Goal: Information Seeking & Learning: Learn about a topic

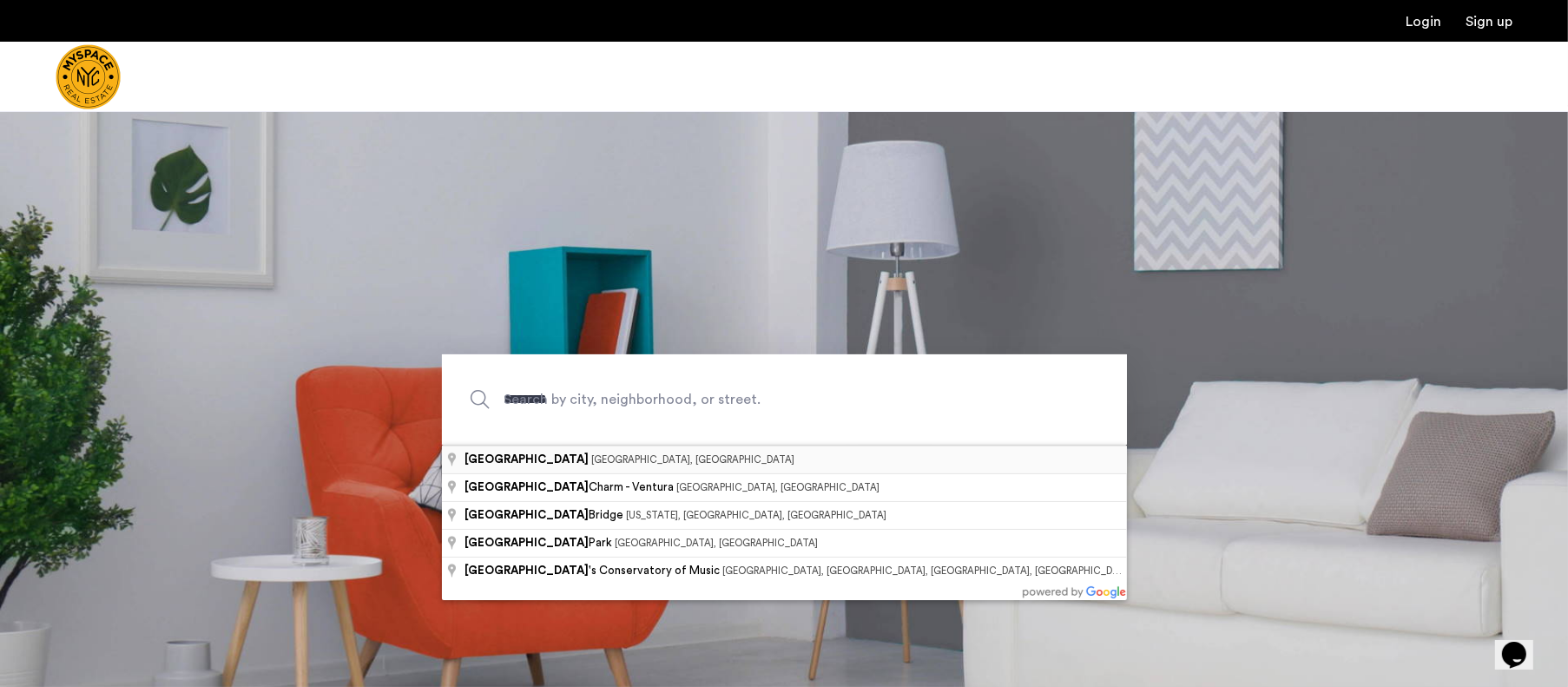
type input "**********"
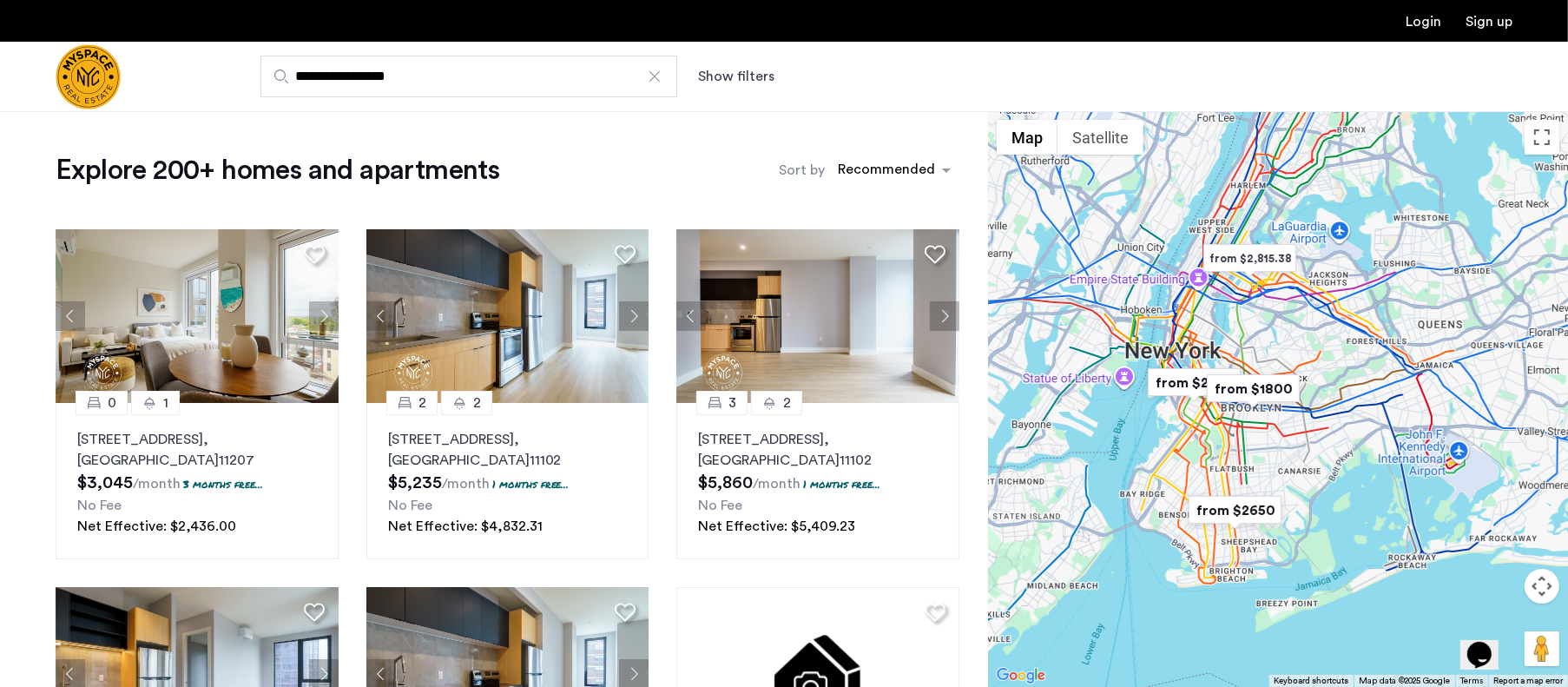
click at [750, 77] on button "Show filters" at bounding box center [735, 76] width 76 height 21
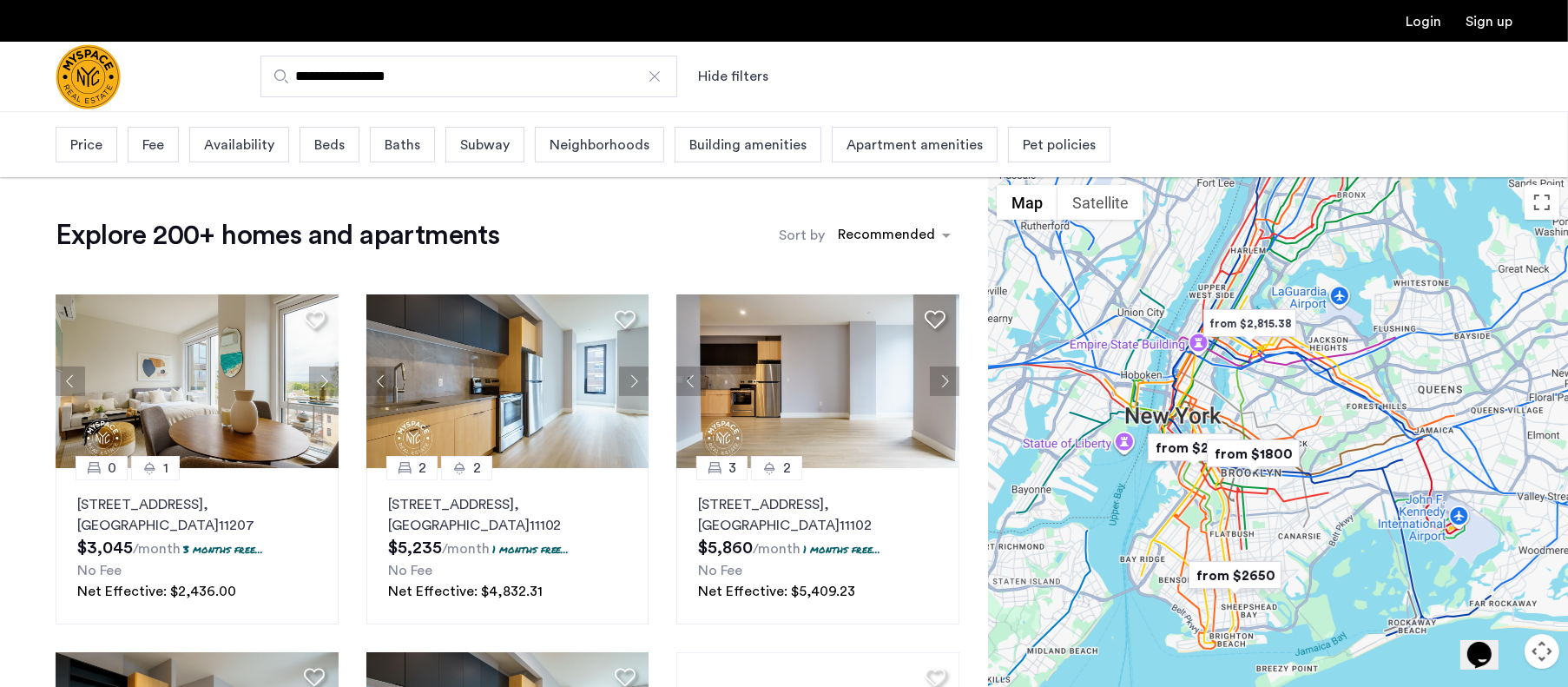
click at [99, 141] on span "Price" at bounding box center [86, 144] width 33 height 21
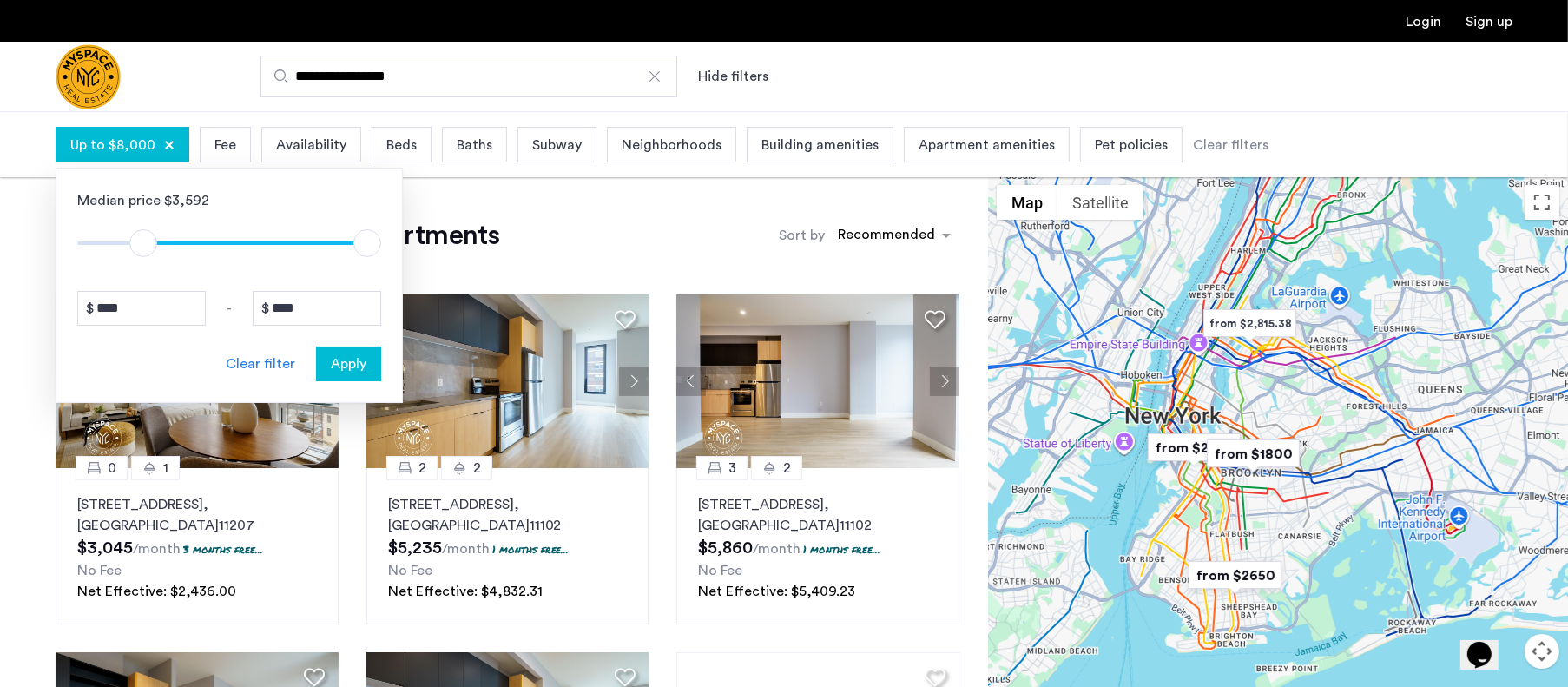
drag, startPoint x: 94, startPoint y: 239, endPoint x: 141, endPoint y: 244, distance: 47.3
click at [141, 244] on span "ngx-slider" at bounding box center [143, 243] width 28 height 28
type input "****"
click at [140, 251] on span "ngx-slider" at bounding box center [139, 243] width 28 height 28
type input "****"
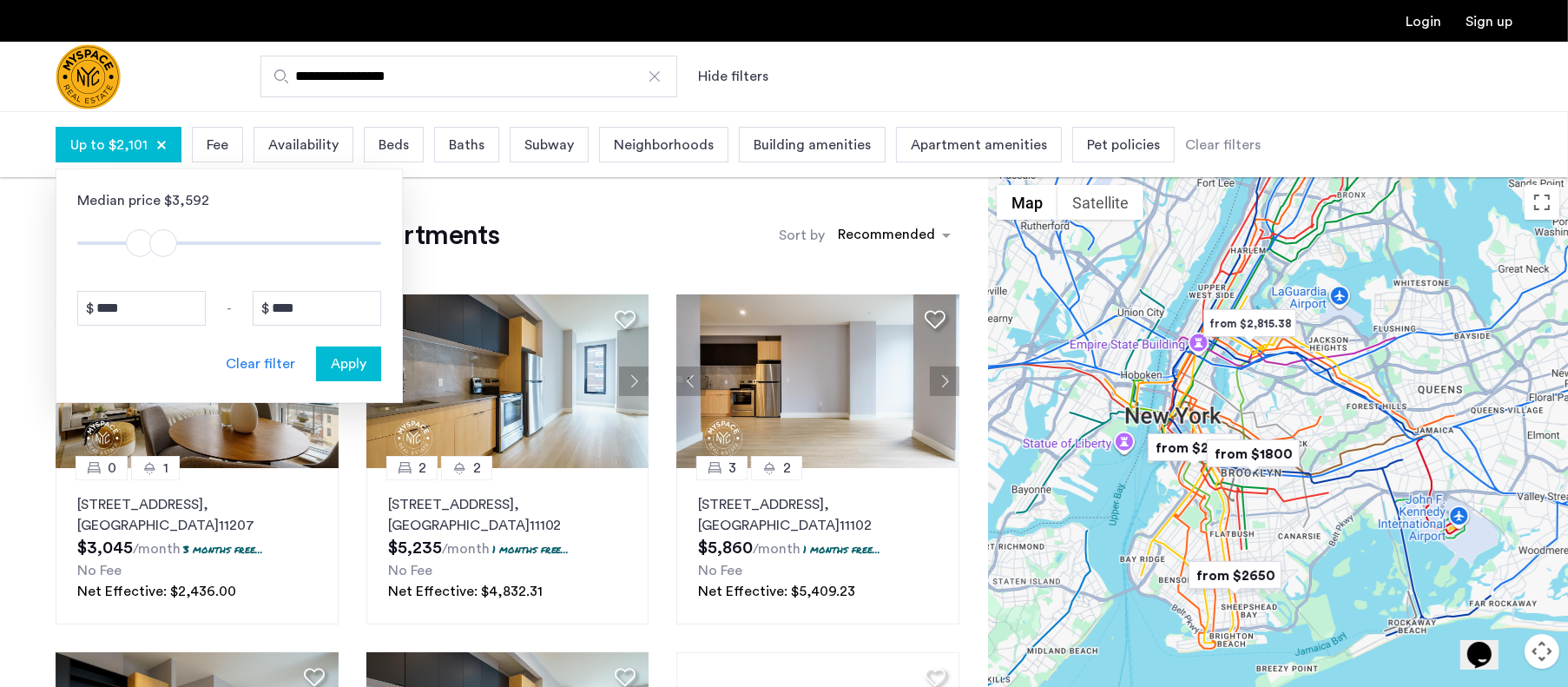
drag, startPoint x: 362, startPoint y: 246, endPoint x: 162, endPoint y: 263, distance: 200.7
click at [162, 263] on div "Median price $3,592 $1 $8000 $1401 $2101 **** - **** Clear filter Apply" at bounding box center [228, 285] width 347 height 234
click at [339, 351] on button "Apply" at bounding box center [349, 364] width 65 height 35
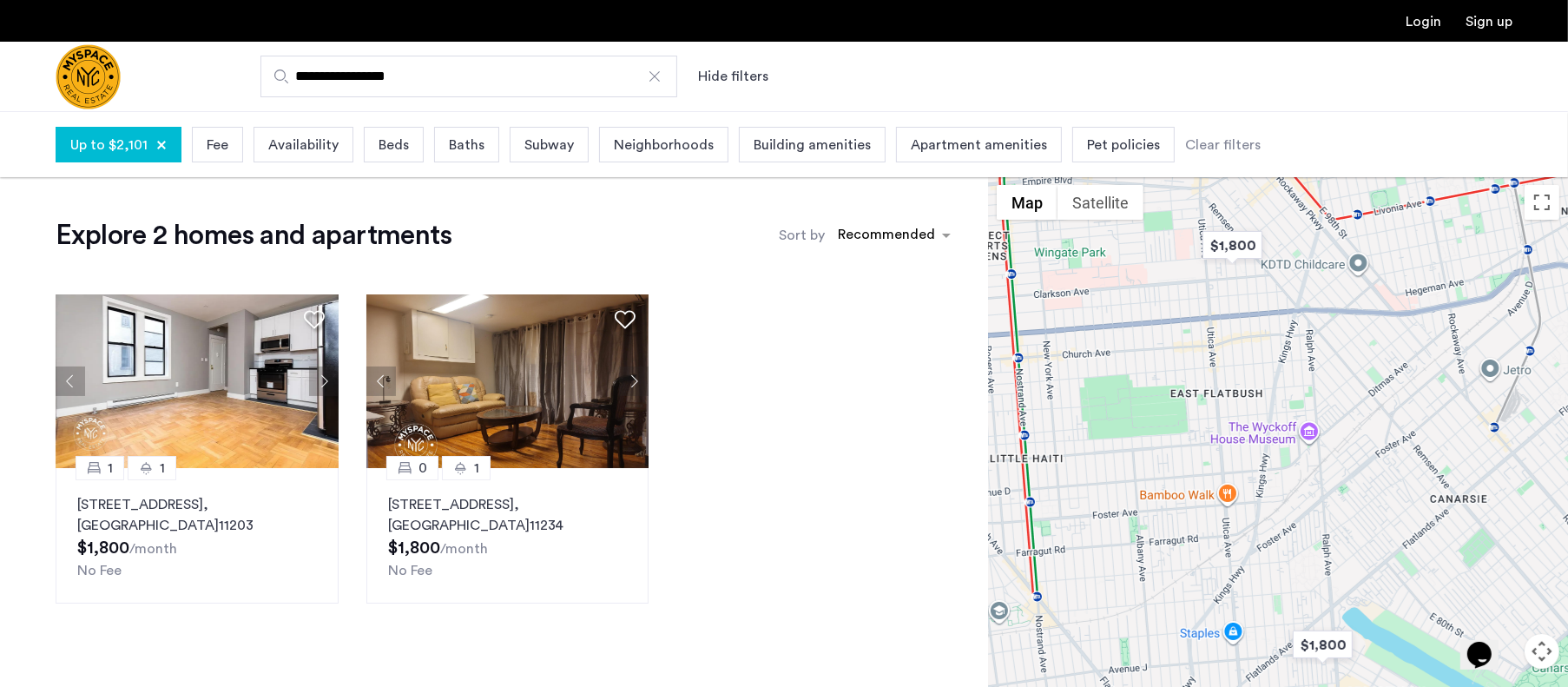
click at [385, 146] on span "Beds" at bounding box center [393, 144] width 31 height 21
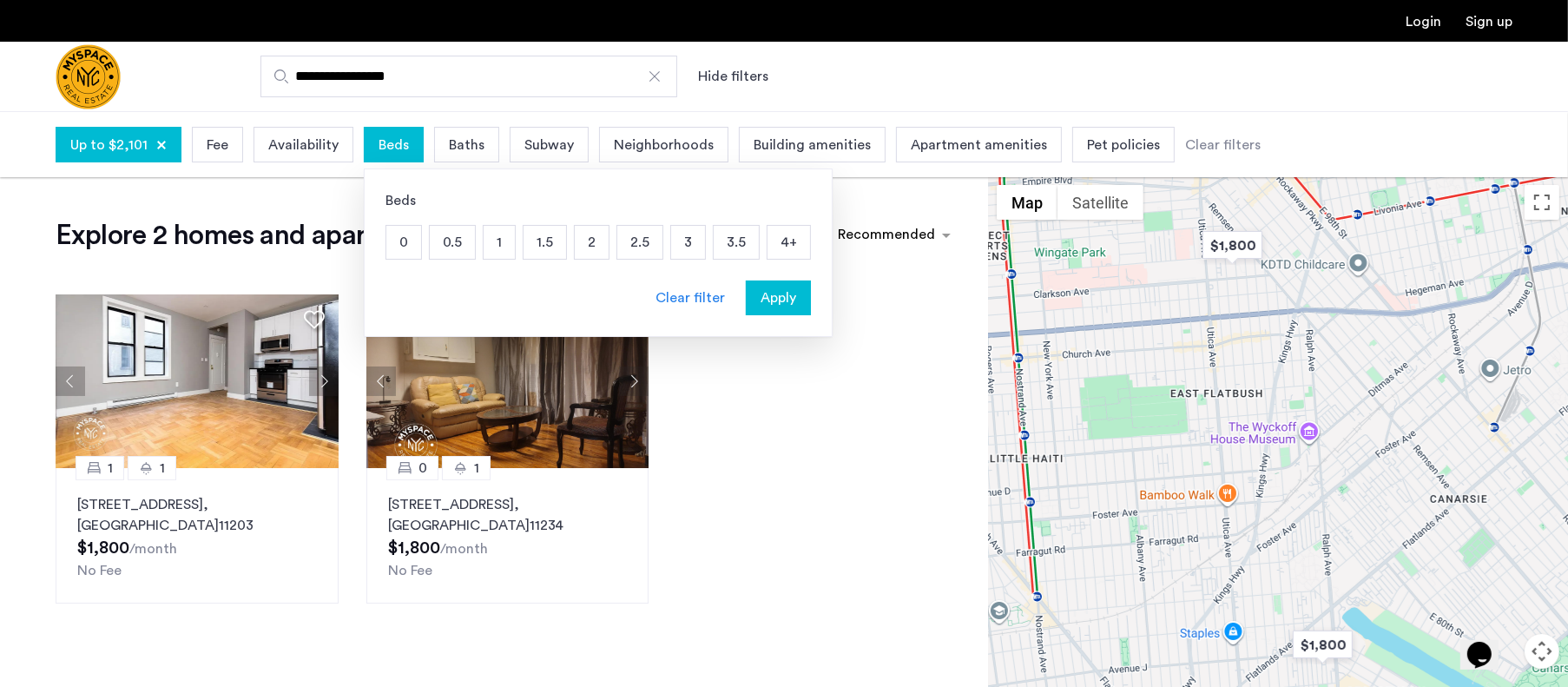
click at [405, 239] on p "0" at bounding box center [403, 241] width 35 height 33
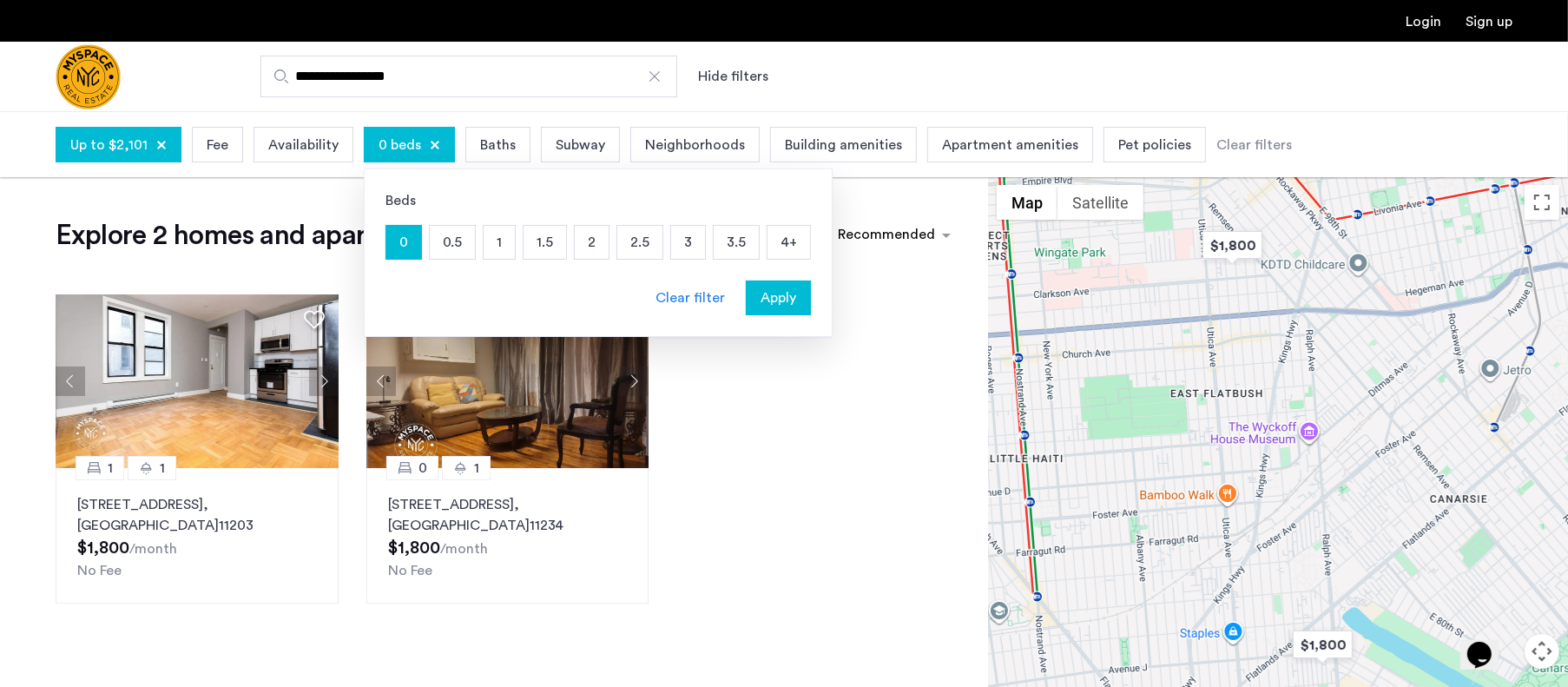
click at [441, 241] on p "0.5" at bounding box center [453, 241] width 45 height 33
click at [489, 240] on p "1" at bounding box center [499, 241] width 32 height 33
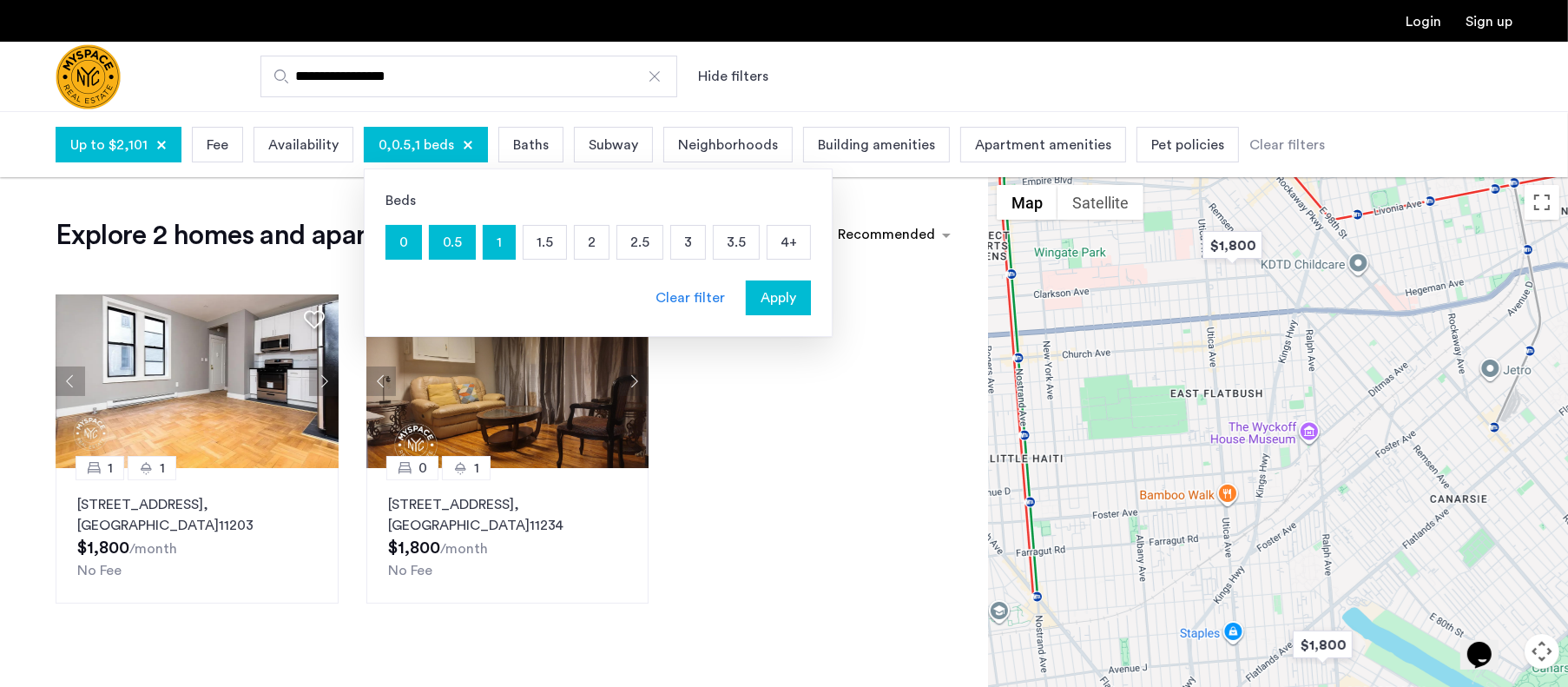
click at [769, 291] on span "Apply" at bounding box center [779, 298] width 36 height 21
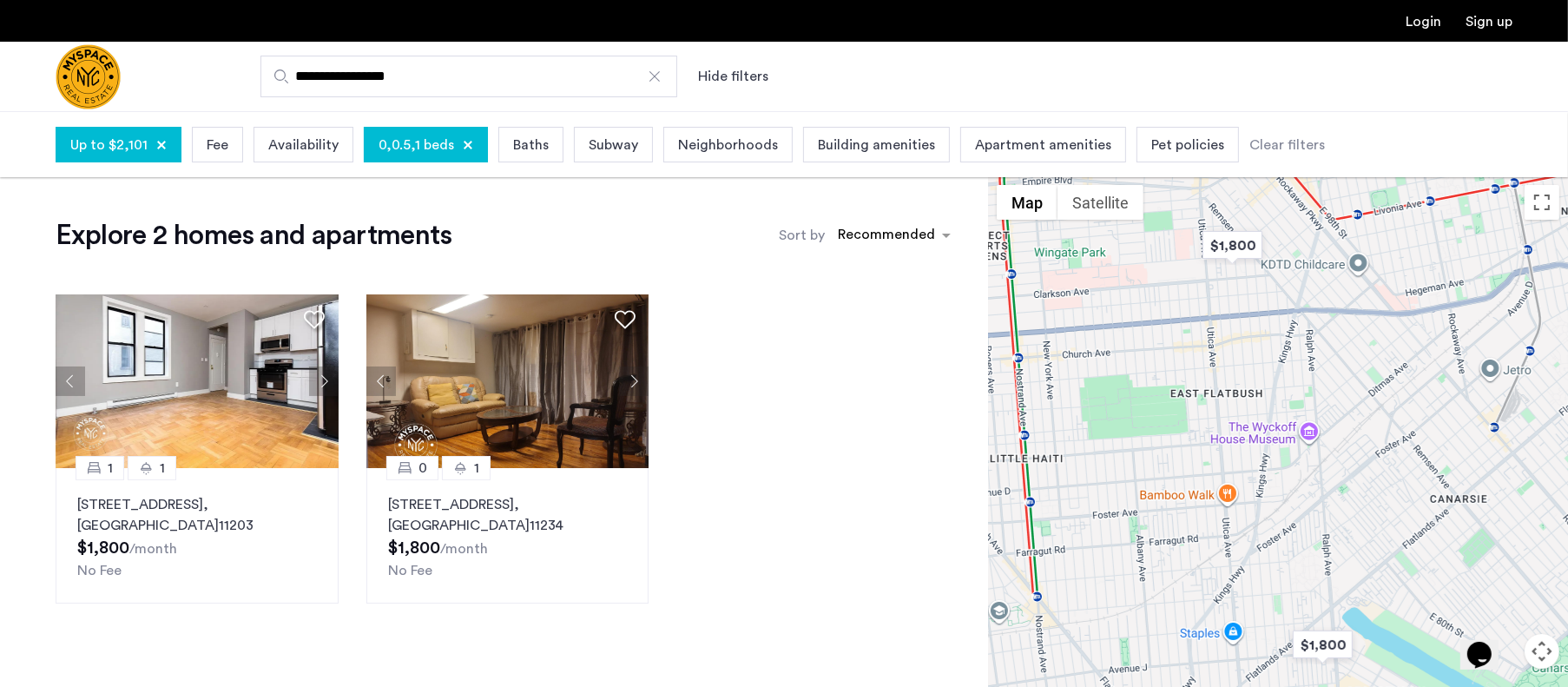
click at [515, 154] on span "Baths" at bounding box center [531, 144] width 36 height 21
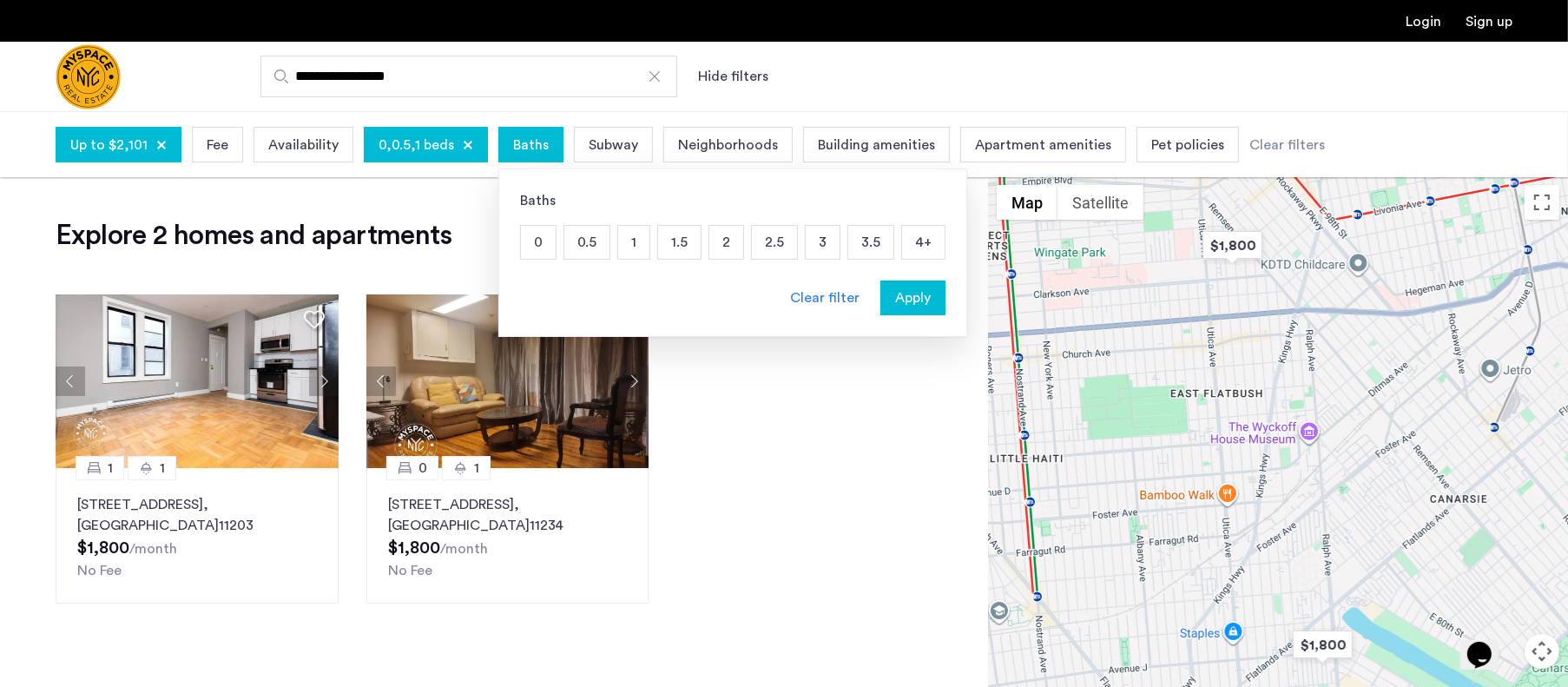
click at [620, 248] on p "1" at bounding box center [634, 241] width 32 height 33
click at [895, 298] on span "Apply" at bounding box center [913, 298] width 36 height 21
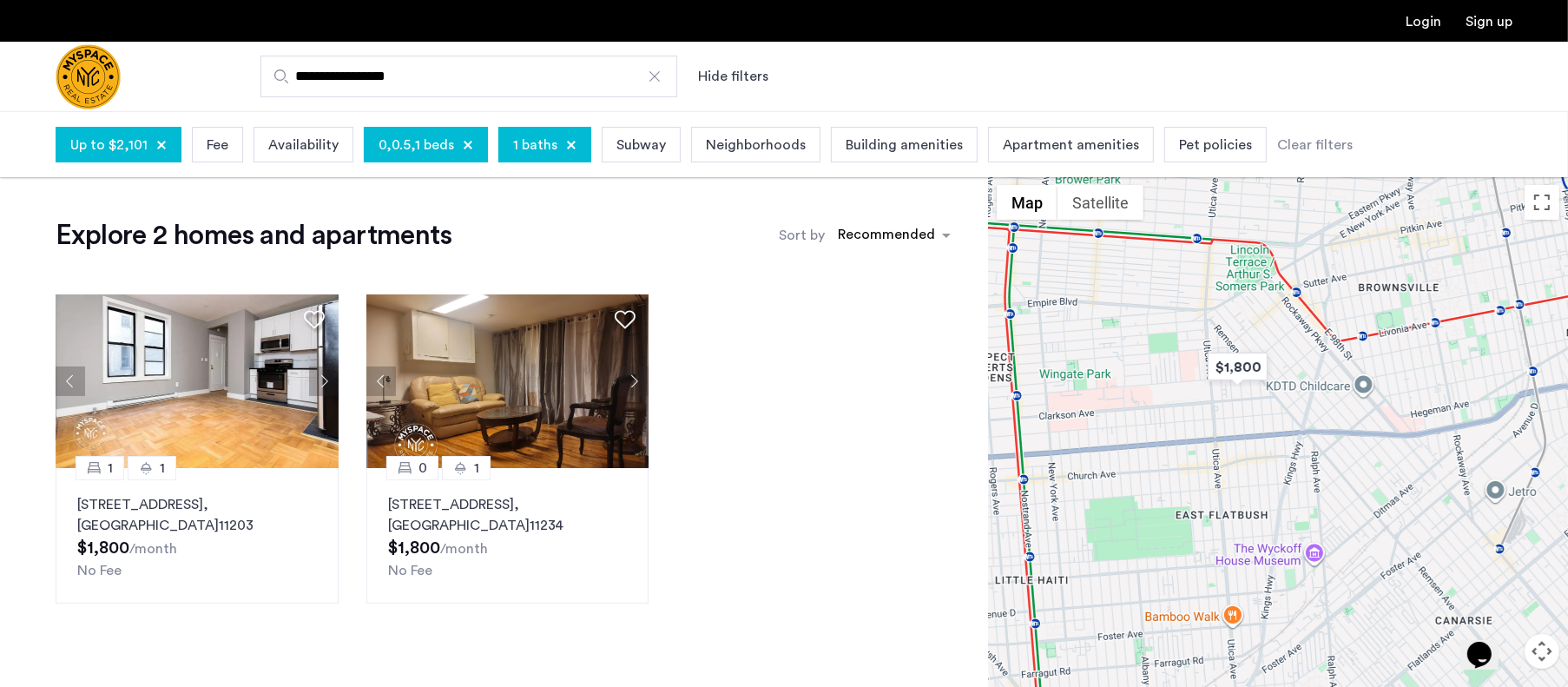
drag, startPoint x: 1097, startPoint y: 504, endPoint x: 1103, endPoint y: 635, distance: 131.1
click at [1103, 635] on div at bounding box center [1278, 464] width 580 height 575
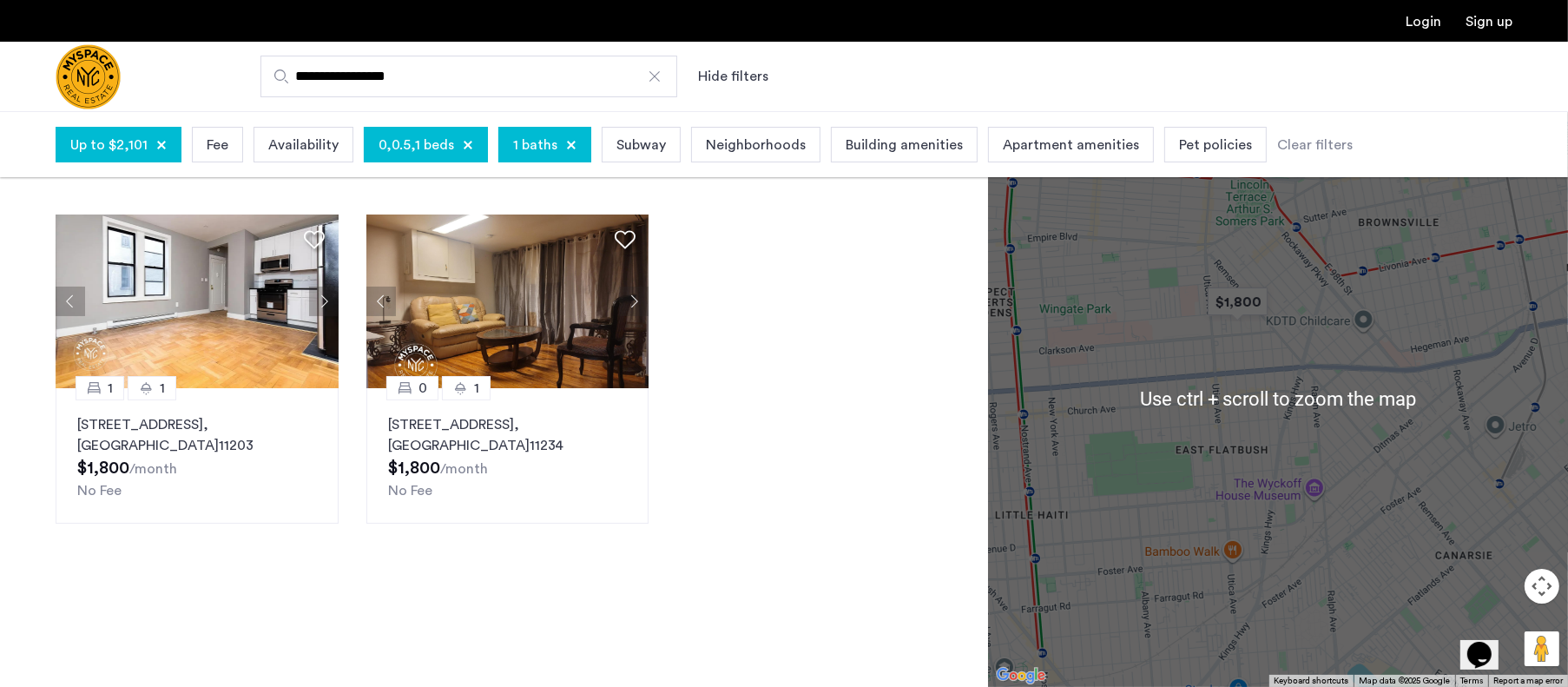
scroll to position [87, 0]
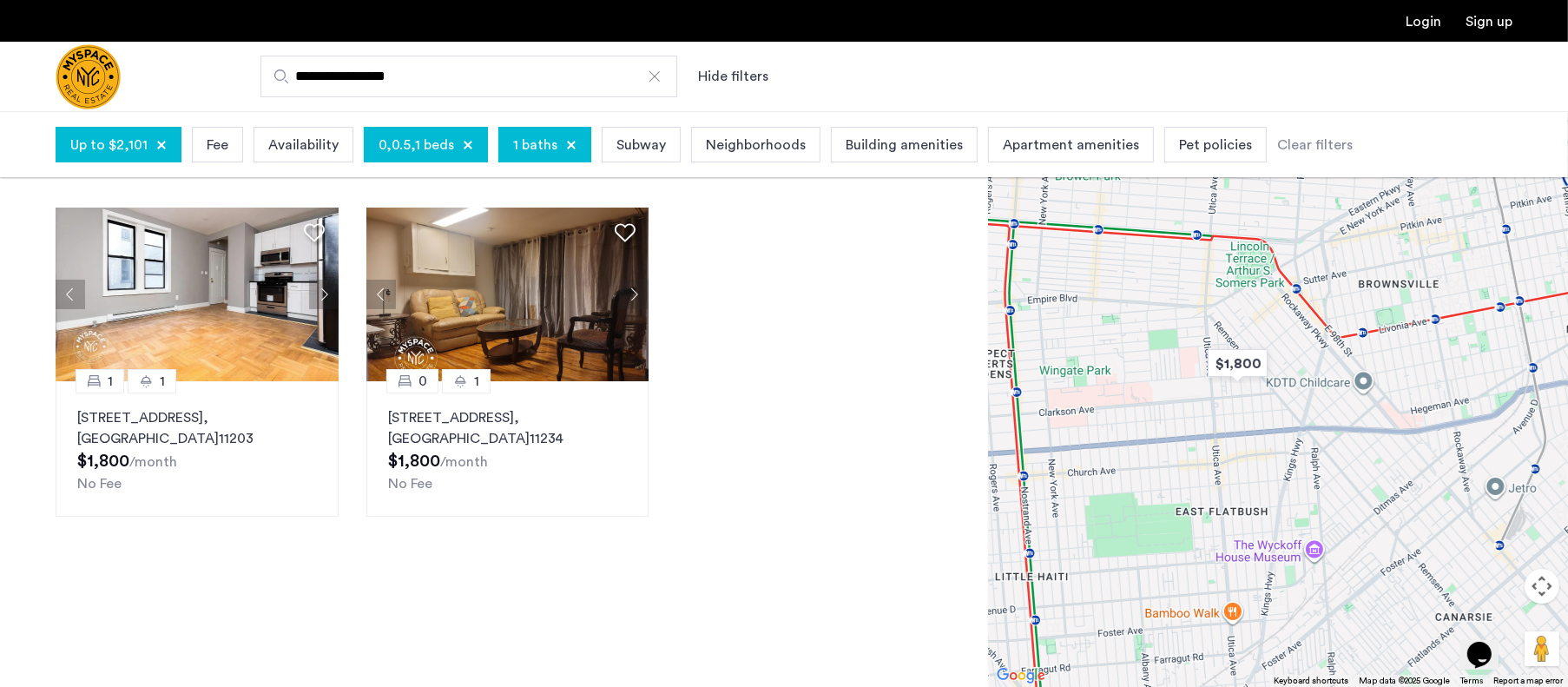
drag, startPoint x: 1201, startPoint y: 482, endPoint x: 1203, endPoint y: 560, distance: 78.0
click at [1203, 560] on div at bounding box center [1278, 398] width 580 height 575
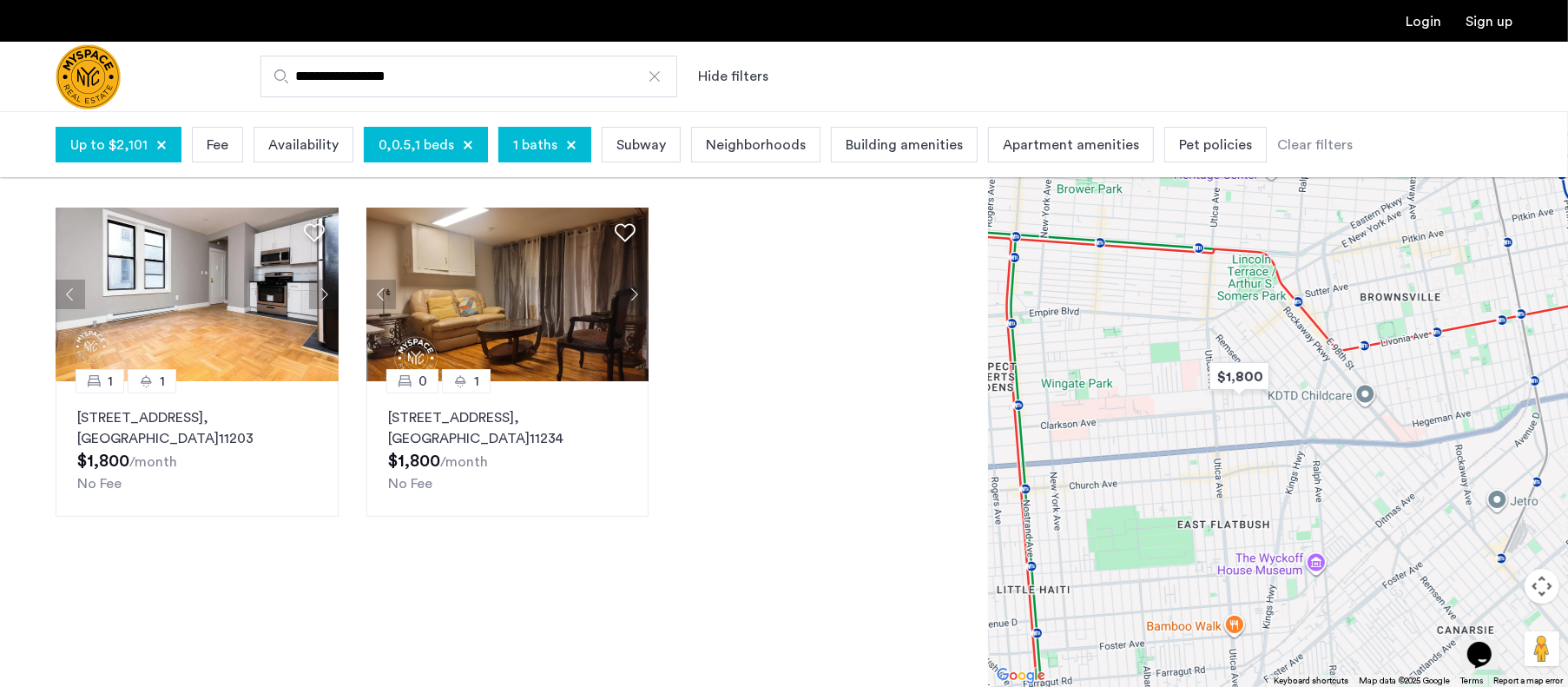
click at [1335, 516] on div at bounding box center [1278, 398] width 580 height 575
click at [1542, 595] on button "Map camera controls" at bounding box center [1541, 585] width 35 height 35
click at [1496, 547] on button "Zoom in" at bounding box center [1498, 543] width 35 height 35
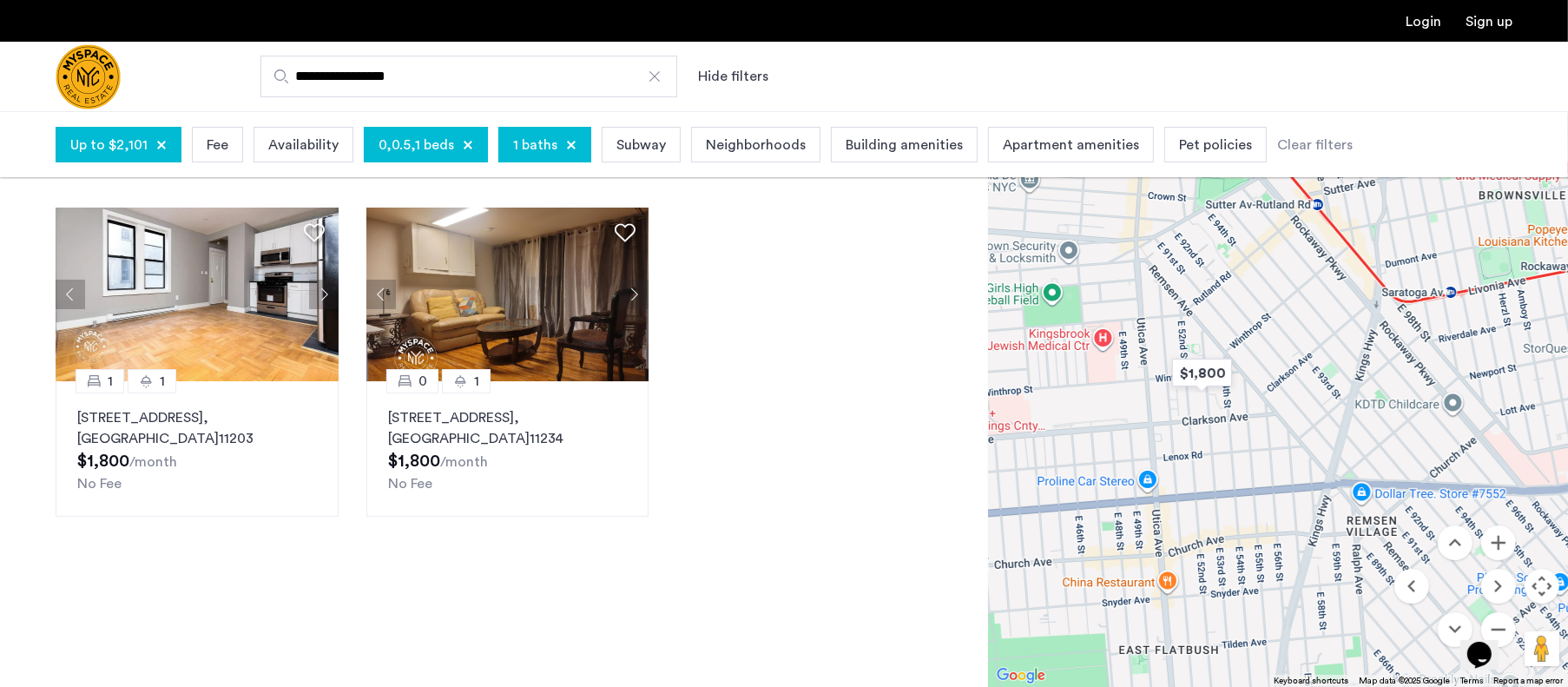
click at [1505, 624] on div "Opens Chat This icon Opens the chat window." at bounding box center [1487, 624] width 41 height 0
drag, startPoint x: 1492, startPoint y: 632, endPoint x: 1387, endPoint y: 665, distance: 110.1
click at [1459, 665] on html "Opens Chat This icon Opens the chat window." at bounding box center [1487, 643] width 55 height 52
click at [1500, 624] on div "Opens Chat This icon Opens the chat window." at bounding box center [1487, 624] width 41 height 0
click at [1533, 581] on button "Map camera controls" at bounding box center [1541, 585] width 35 height 35
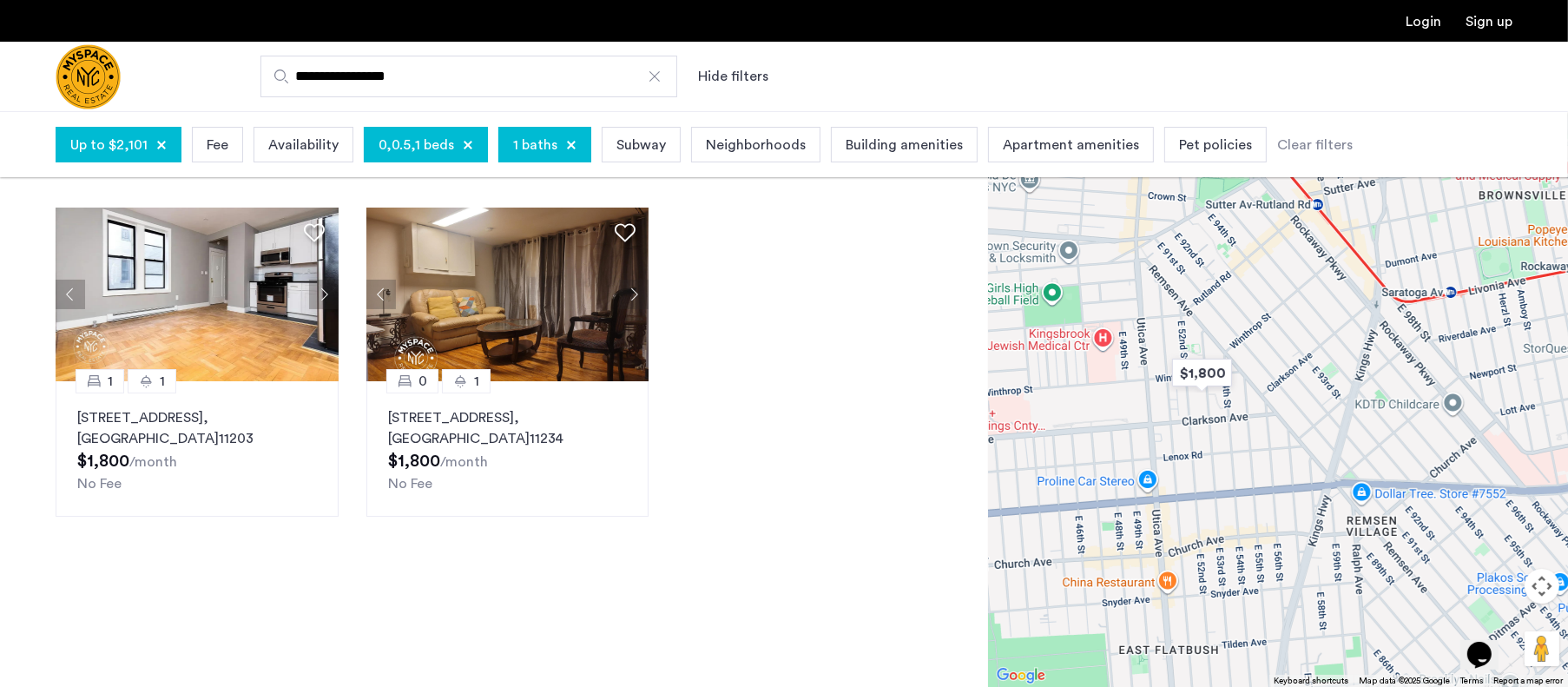
click at [1533, 581] on button "Map camera controls" at bounding box center [1541, 585] width 35 height 35
click at [1448, 623] on button "Move down" at bounding box center [1454, 629] width 35 height 35
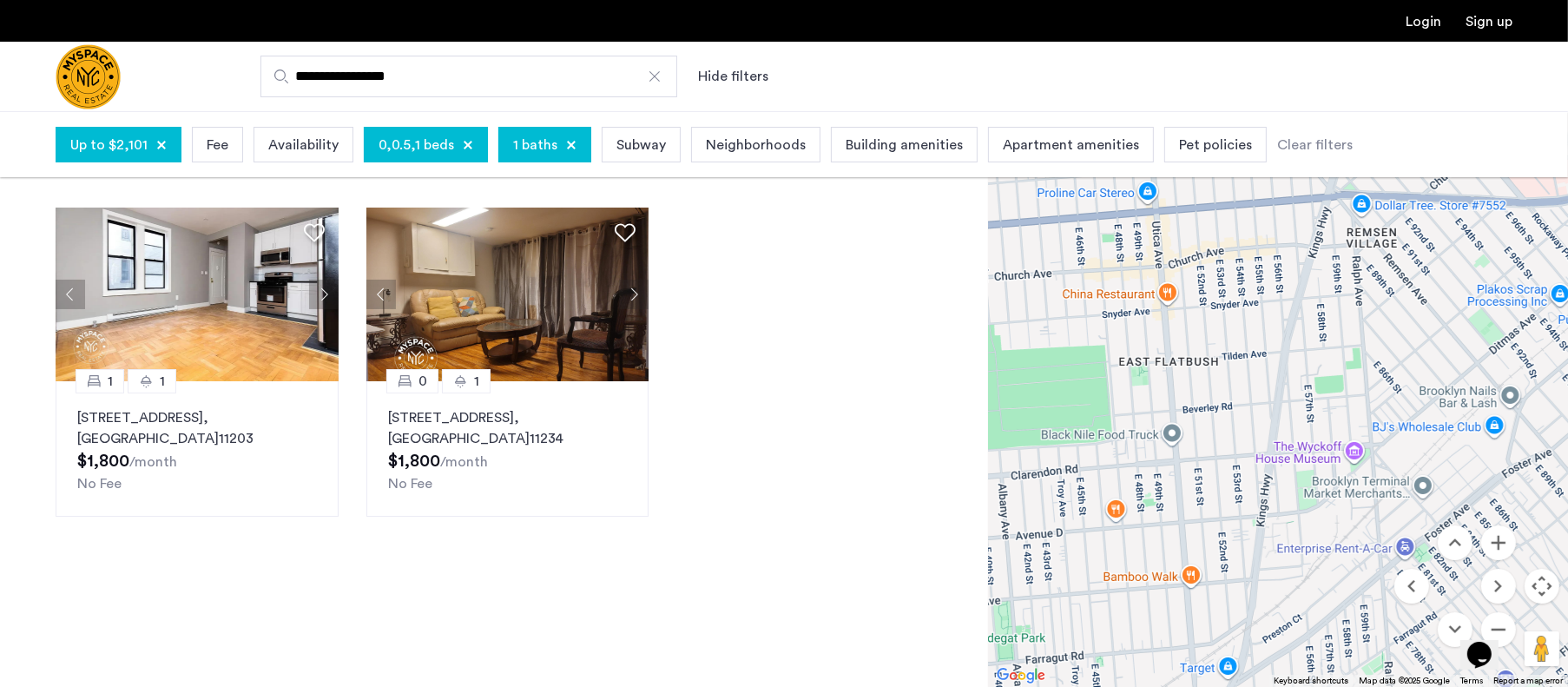
click at [1508, 624] on div "Opens Chat This icon Opens the chat window." at bounding box center [1487, 624] width 41 height 0
drag, startPoint x: 1490, startPoint y: 635, endPoint x: 1496, endPoint y: 644, distance: 10.8
click at [1459, 668] on html "Opens Chat This icon Opens the chat window." at bounding box center [1487, 643] width 55 height 52
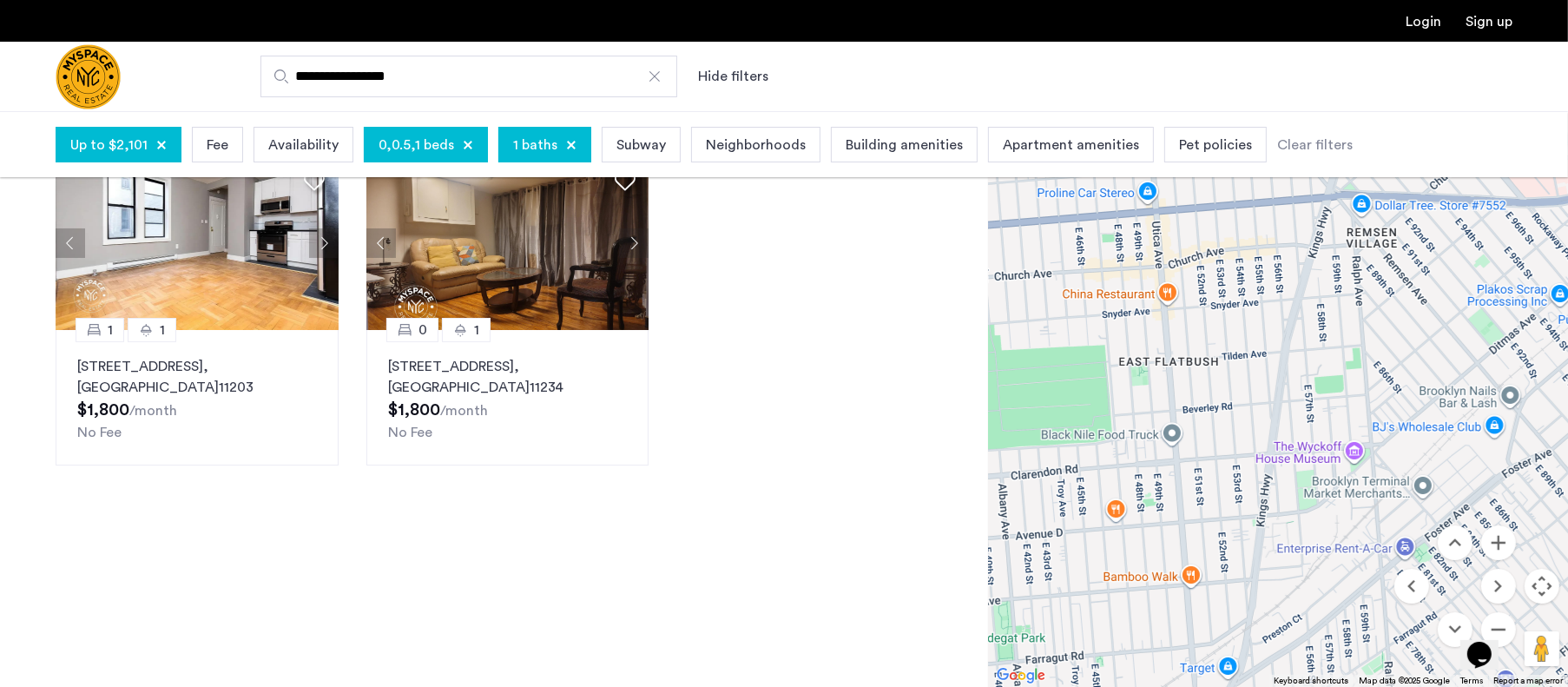
scroll to position [100, 0]
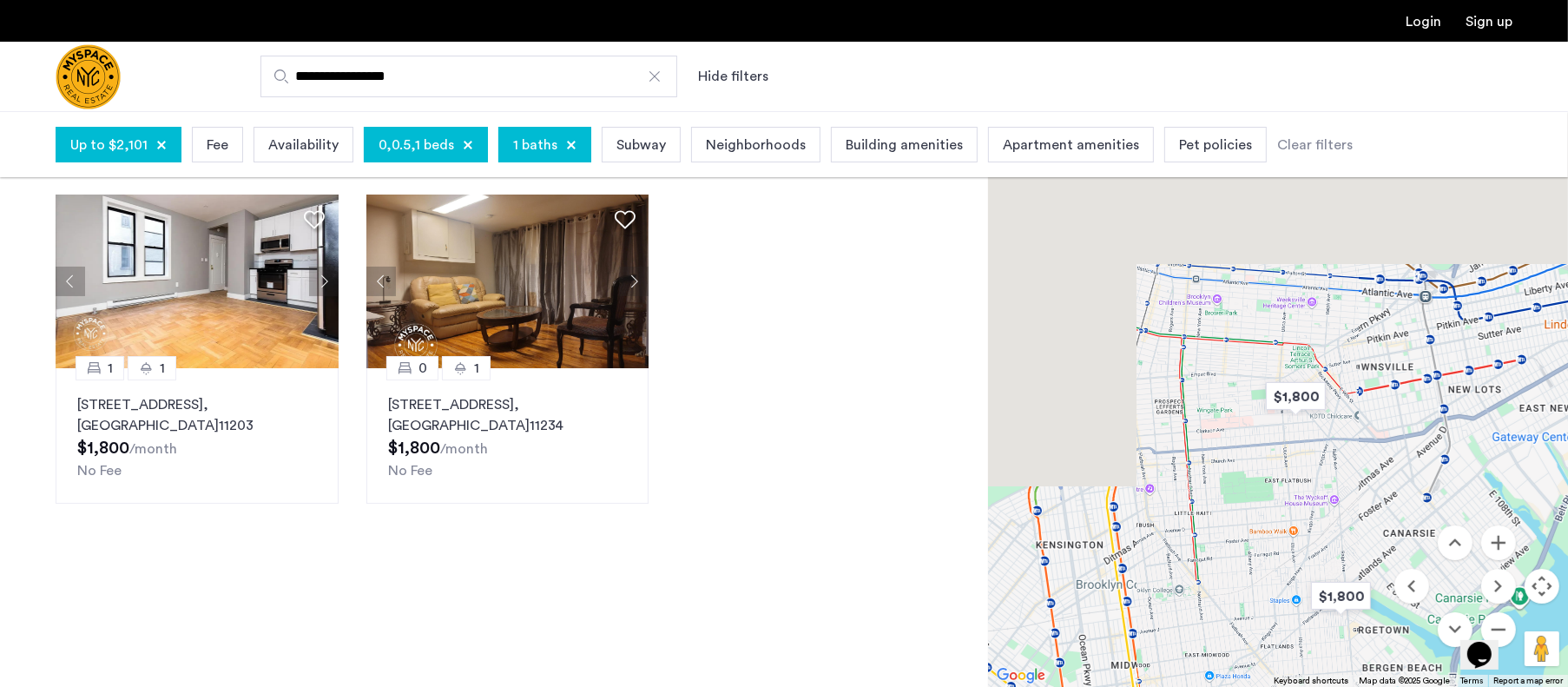
click at [1328, 519] on div at bounding box center [1278, 398] width 580 height 575
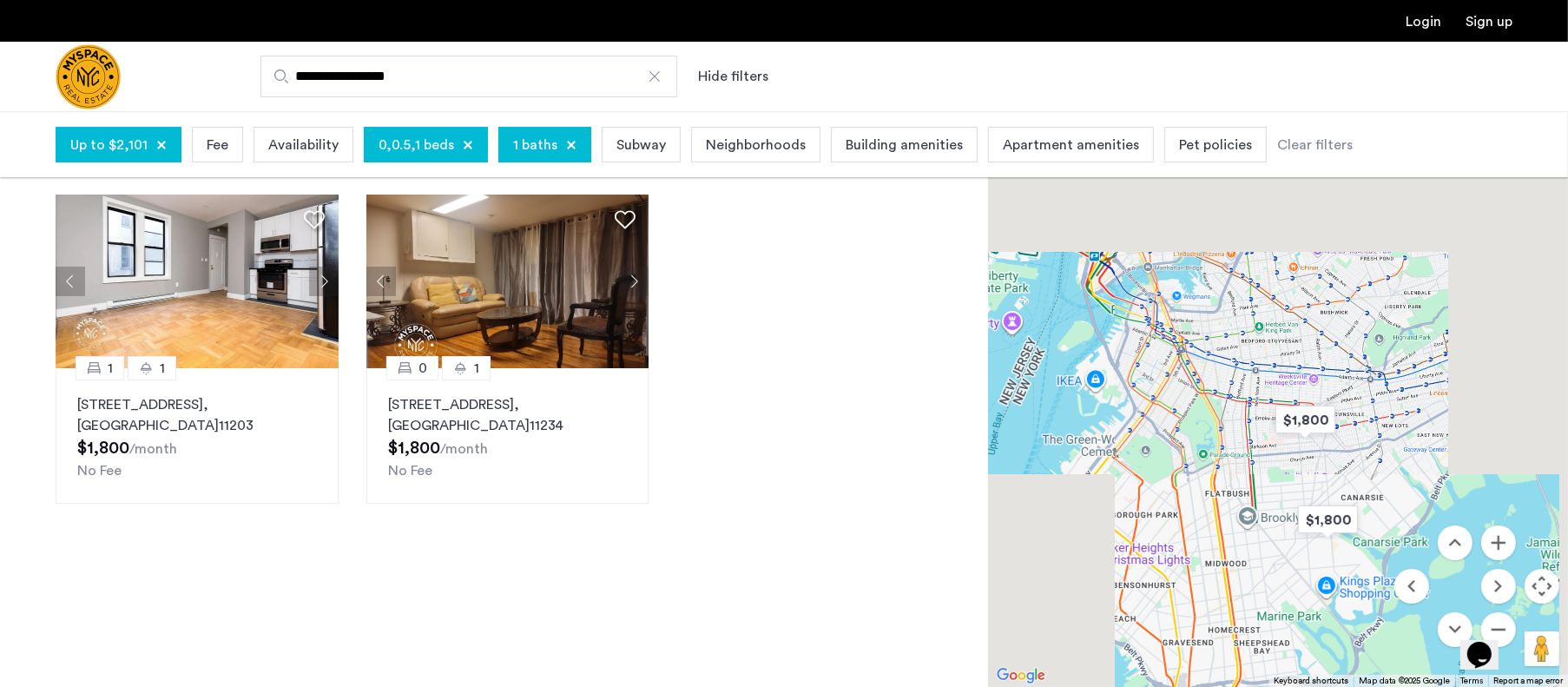
drag, startPoint x: 1314, startPoint y: 450, endPoint x: 1311, endPoint y: 419, distance: 31.1
click at [1314, 444] on div at bounding box center [1278, 398] width 580 height 575
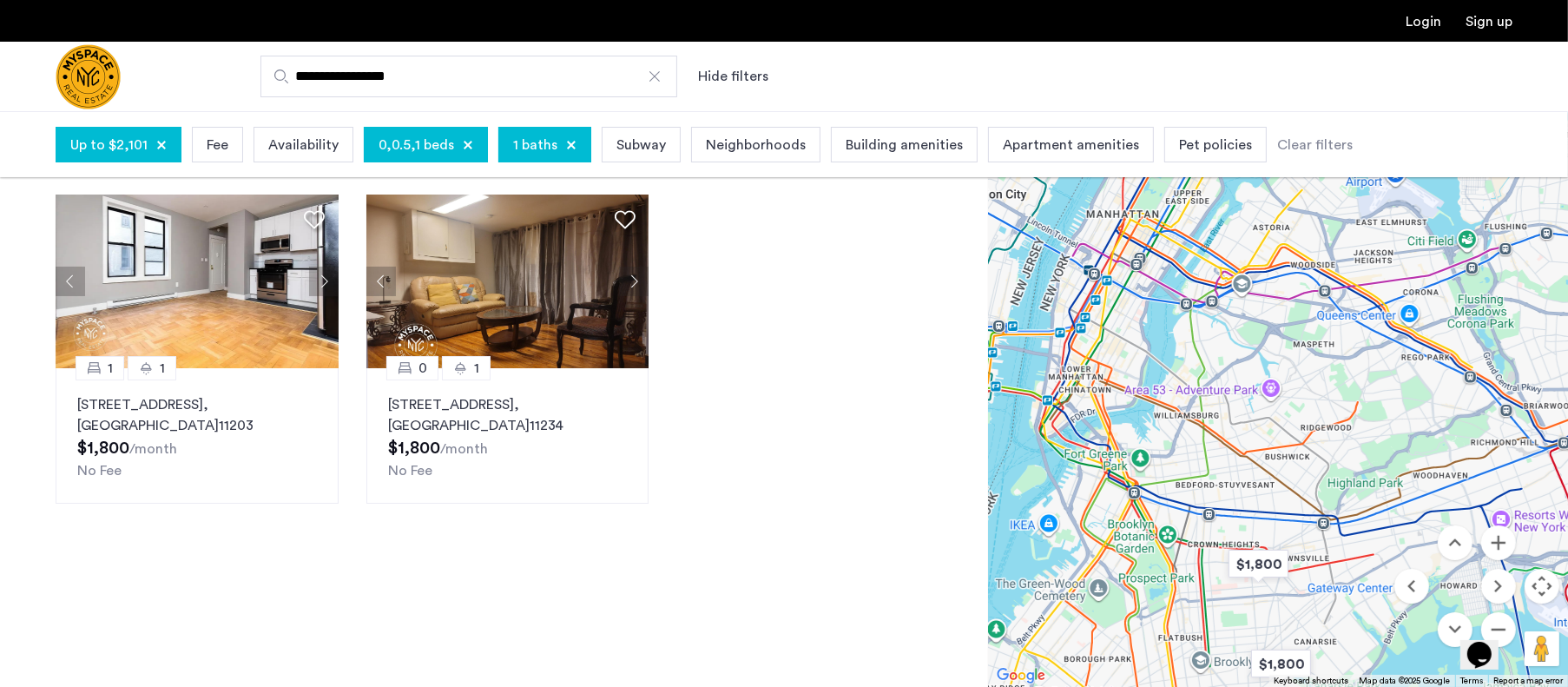
drag, startPoint x: 1281, startPoint y: 370, endPoint x: 1234, endPoint y: 517, distance: 154.3
click at [1234, 517] on div at bounding box center [1278, 398] width 580 height 575
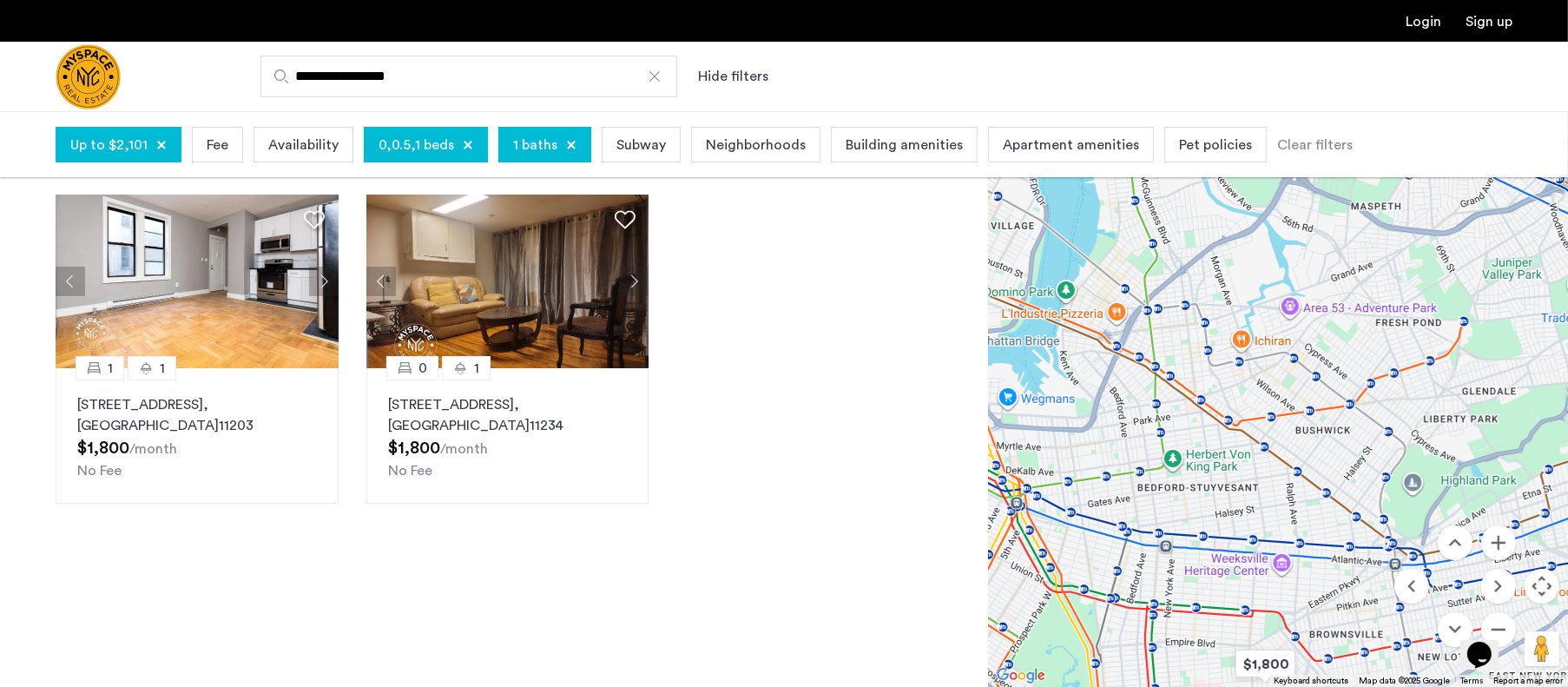
click at [1251, 482] on div at bounding box center [1278, 398] width 580 height 575
click at [295, 74] on input "**********" at bounding box center [469, 76] width 417 height 42
type input "**********"
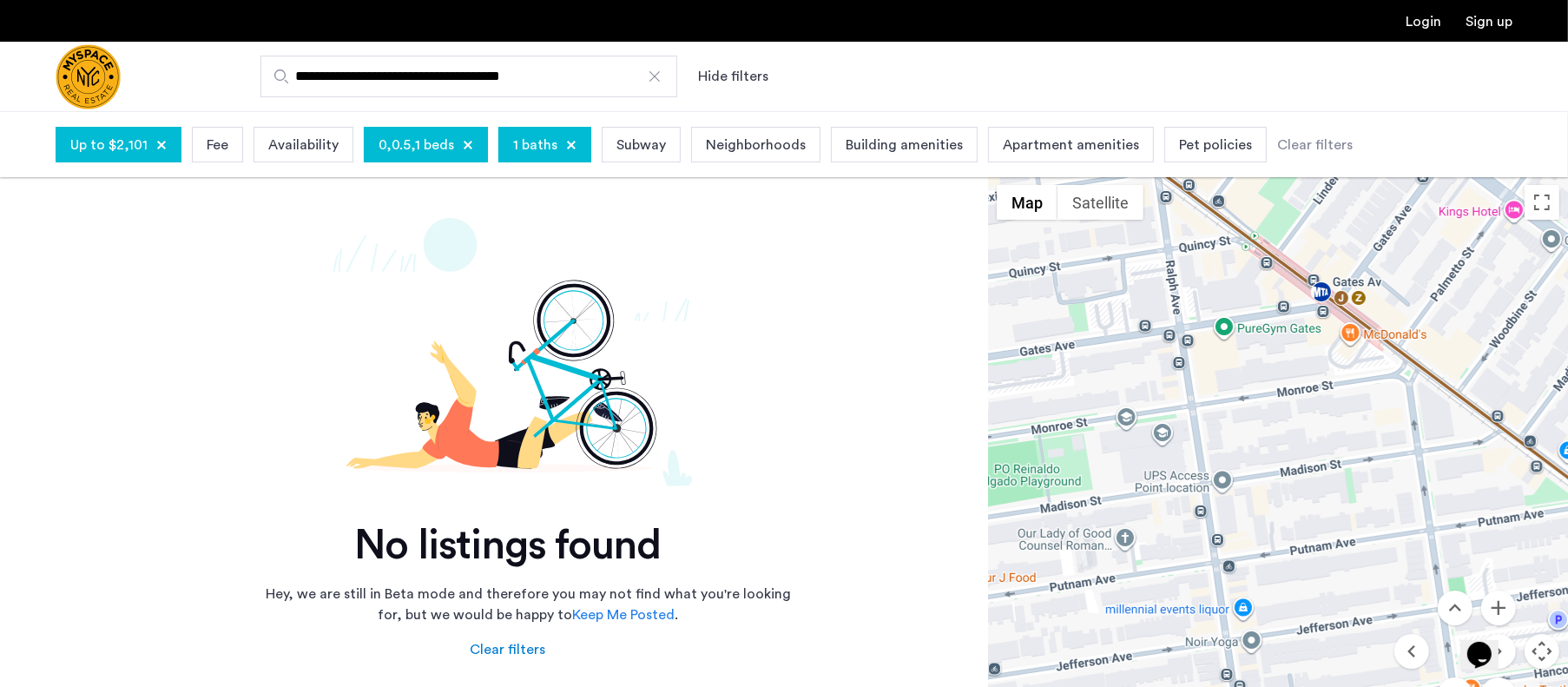
drag, startPoint x: 467, startPoint y: 138, endPoint x: 495, endPoint y: 148, distance: 29.7
click at [467, 137] on div "0,0.5,1 beds" at bounding box center [426, 144] width 124 height 36
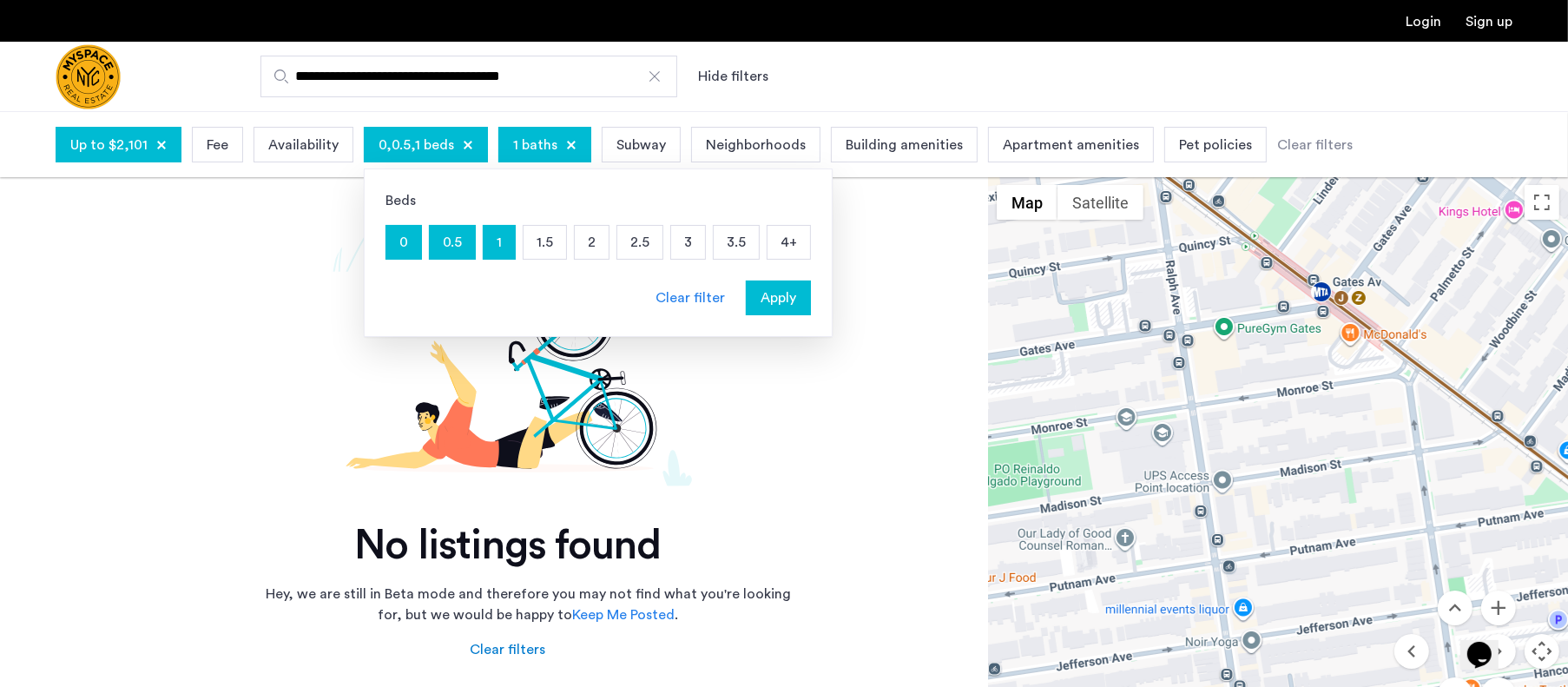
drag, startPoint x: 704, startPoint y: 297, endPoint x: 697, endPoint y: 271, distance: 26.9
click at [704, 297] on div "Clear filter" at bounding box center [690, 298] width 69 height 21
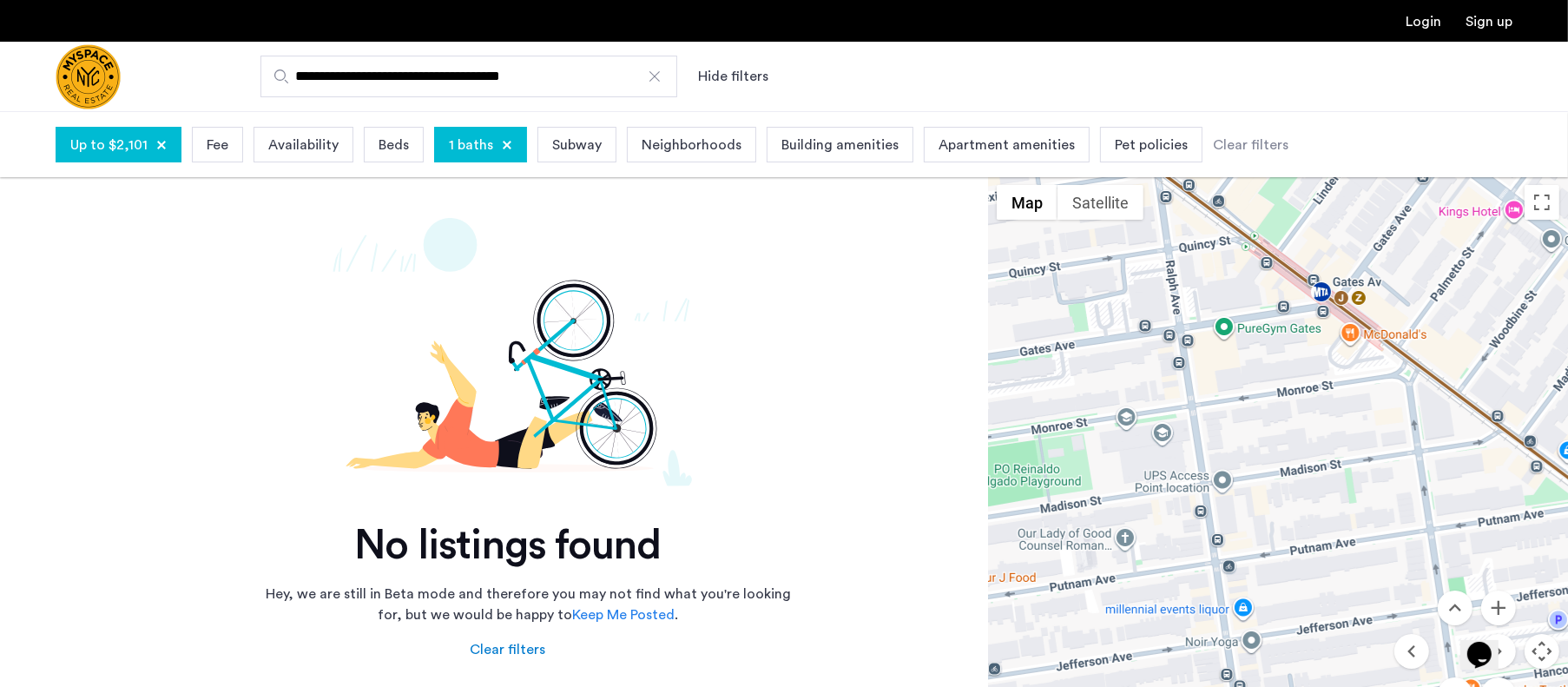
click at [503, 139] on div at bounding box center [507, 144] width 11 height 11
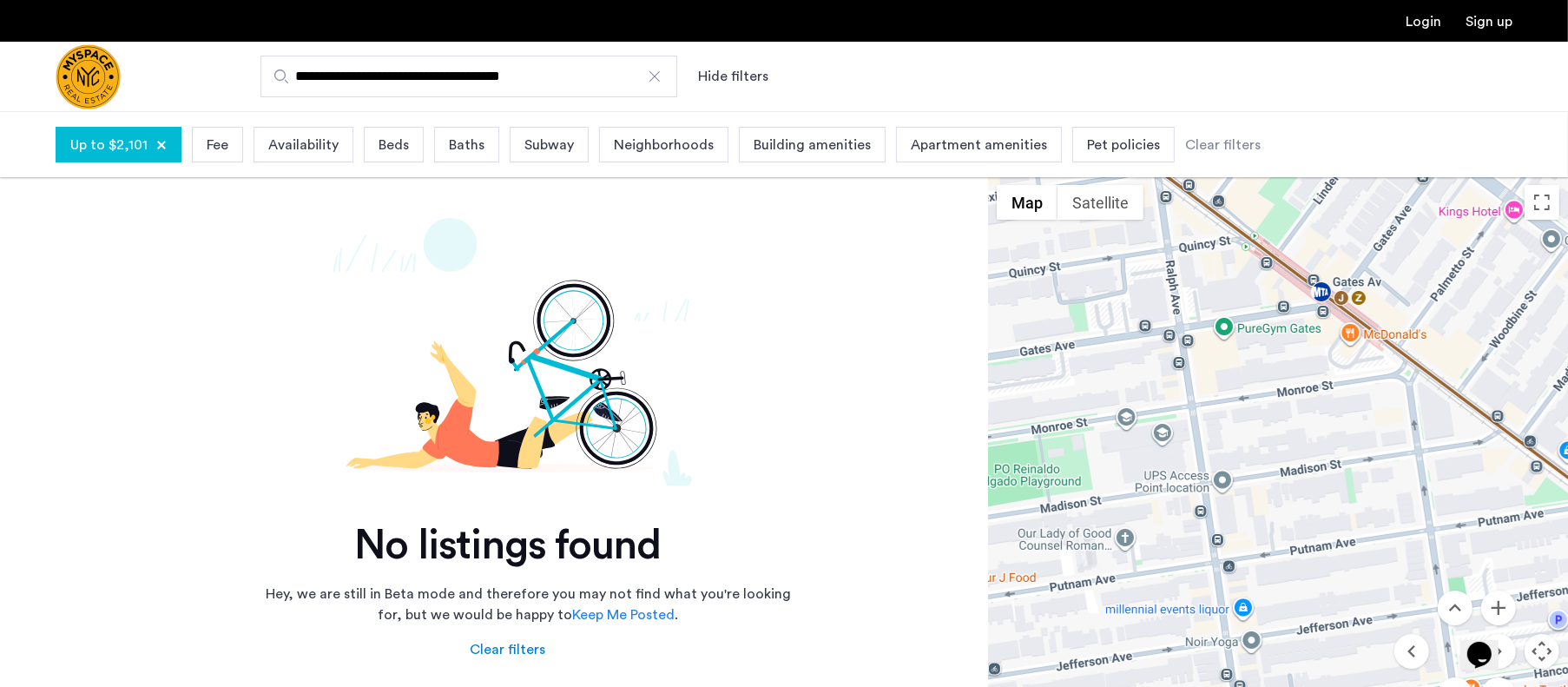
click at [1211, 142] on div "Clear filters" at bounding box center [1222, 144] width 75 height 21
